Goal: Task Accomplishment & Management: Manage account settings

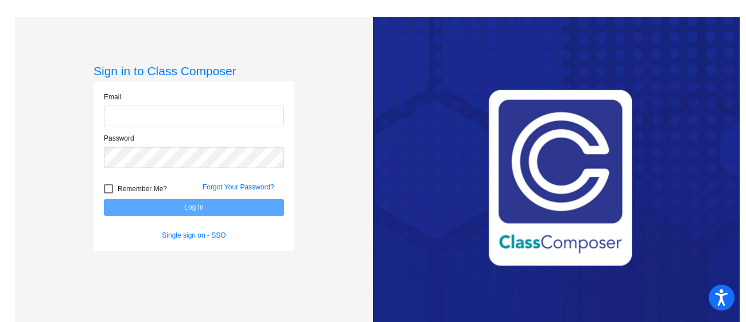
click at [250, 108] on input "email" at bounding box center [194, 116] width 180 height 21
type input "[EMAIL_ADDRESS][DOMAIN_NAME]"
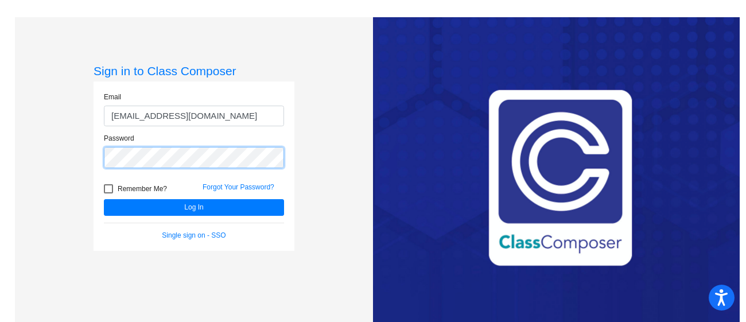
click at [104, 199] on button "Log In" at bounding box center [194, 207] width 180 height 17
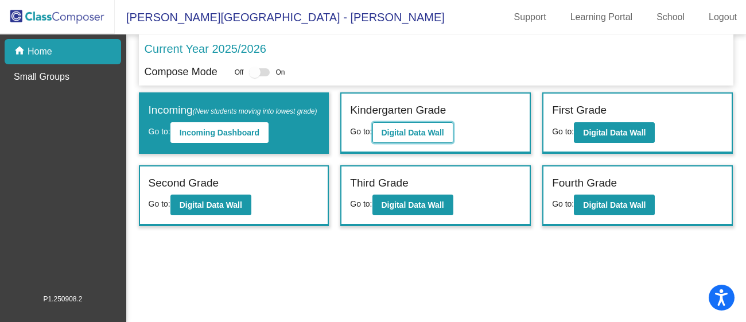
click at [429, 140] on button "Digital Data Wall" at bounding box center [413, 132] width 81 height 21
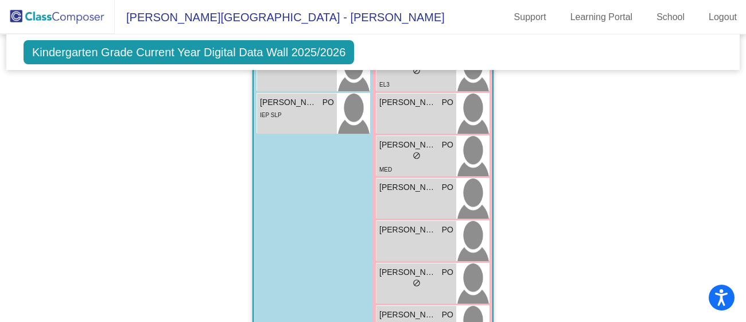
scroll to position [1604, 0]
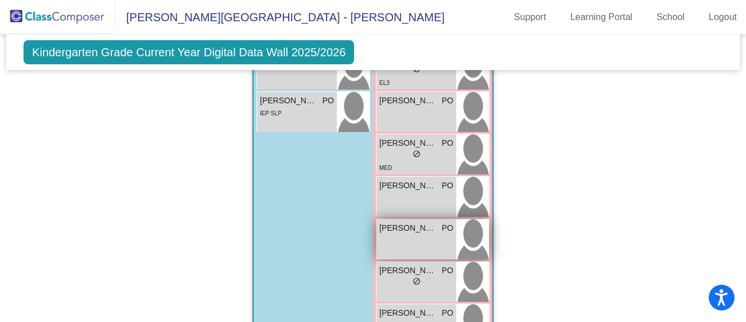
click at [402, 246] on div "[PERSON_NAME] PO lock do_not_disturb_alt" at bounding box center [417, 239] width 80 height 40
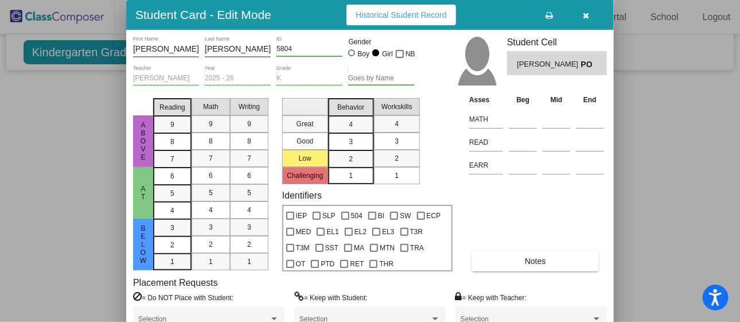
click at [588, 12] on icon "button" at bounding box center [587, 15] width 6 height 8
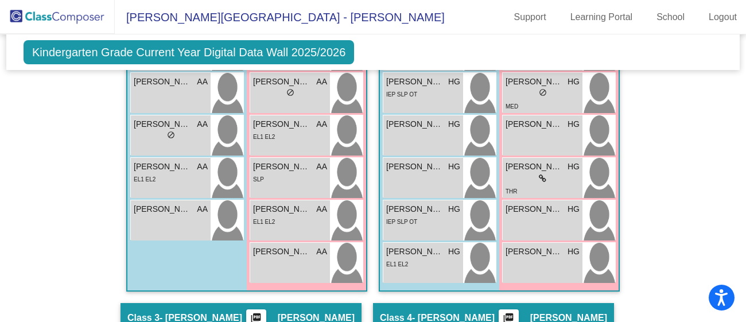
scroll to position [556, 0]
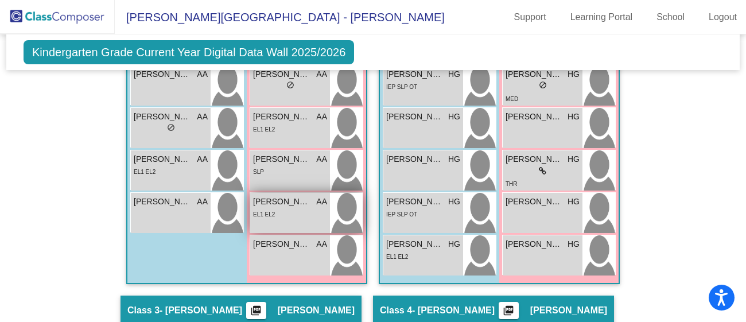
click at [280, 218] on div "EL1 EL2" at bounding box center [290, 214] width 74 height 12
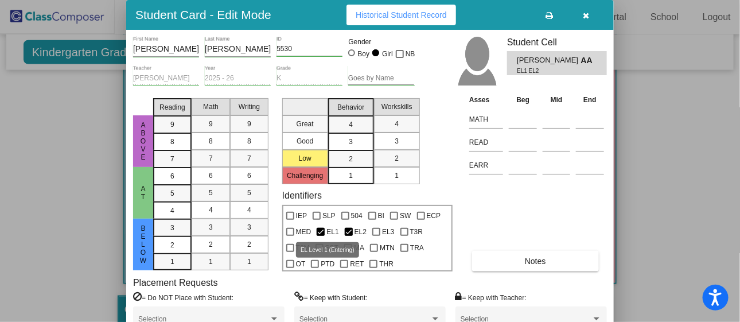
click at [321, 228] on div at bounding box center [321, 232] width 8 height 8
click at [321, 236] on input "EL1" at bounding box center [320, 236] width 1 height 1
checkbox input "false"
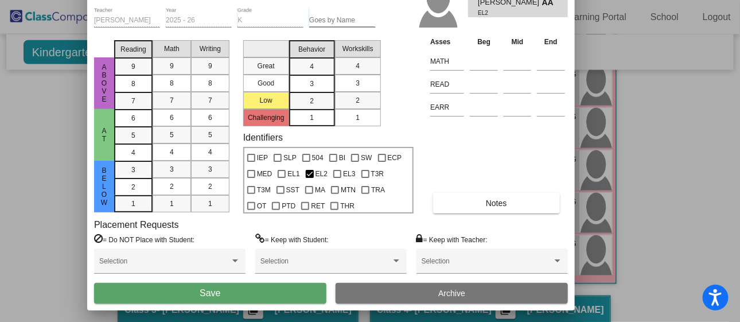
drag, startPoint x: 488, startPoint y: 20, endPoint x: 448, endPoint y: -42, distance: 73.4
click at [448, 0] on html "Accessibility Screen-Reader Guide, Feedback, and Issue Reporting | New window […" at bounding box center [370, 161] width 740 height 322
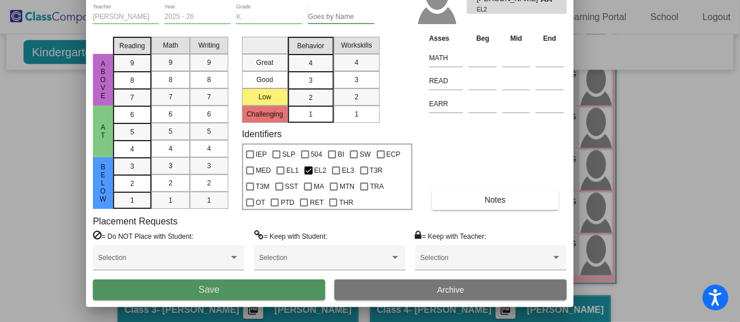
click at [267, 284] on button "Save" at bounding box center [209, 290] width 232 height 21
